Goal: Task Accomplishment & Management: Use online tool/utility

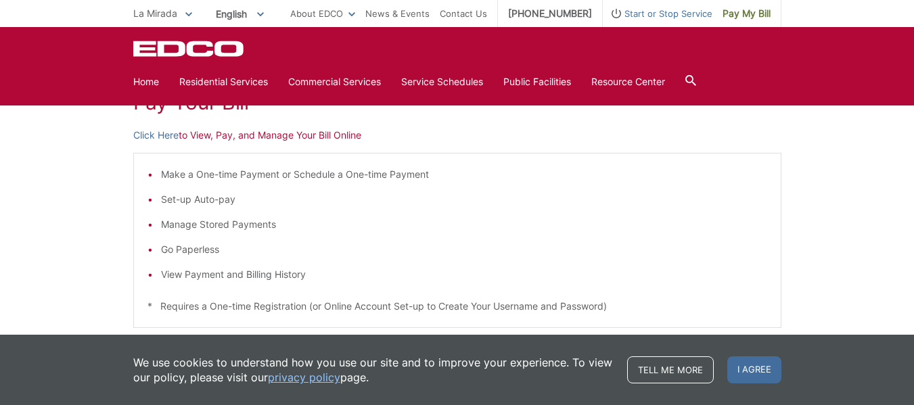
scroll to position [187, 0]
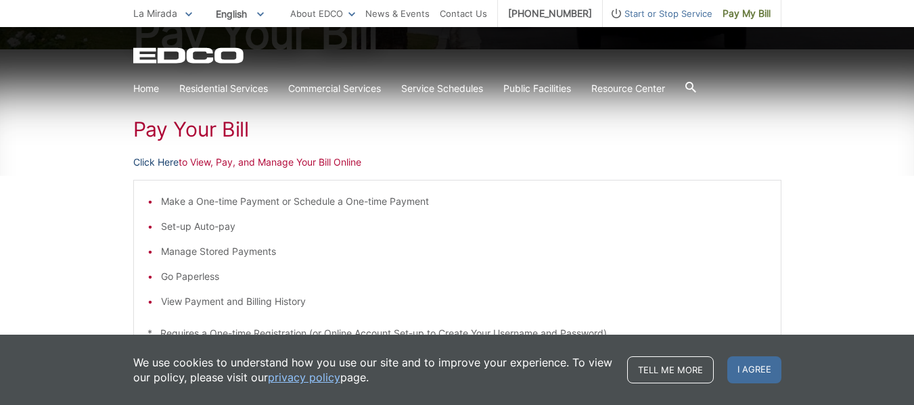
click at [166, 162] on link "Click Here" at bounding box center [155, 162] width 45 height 15
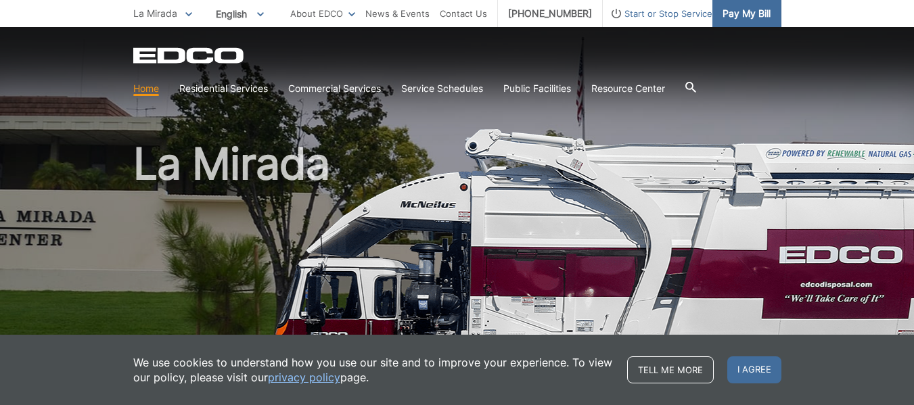
click at [747, 11] on span "Pay My Bill" at bounding box center [747, 13] width 48 height 15
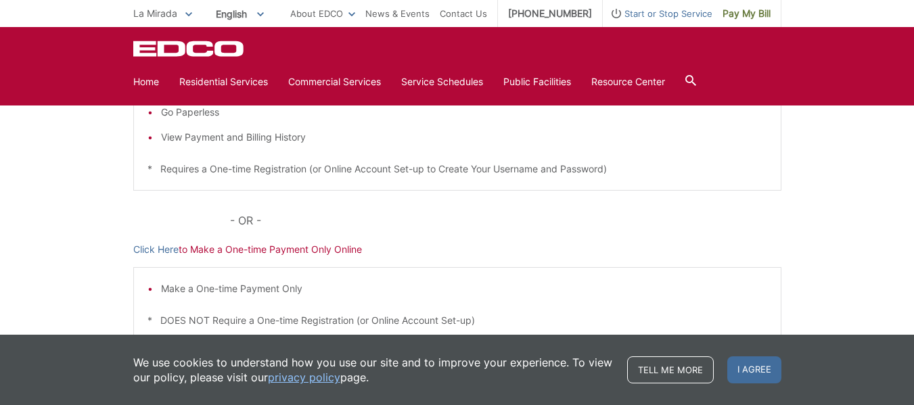
scroll to position [354, 0]
click at [154, 245] on link "Click Here" at bounding box center [155, 247] width 45 height 15
